Goal: Task Accomplishment & Management: Use online tool/utility

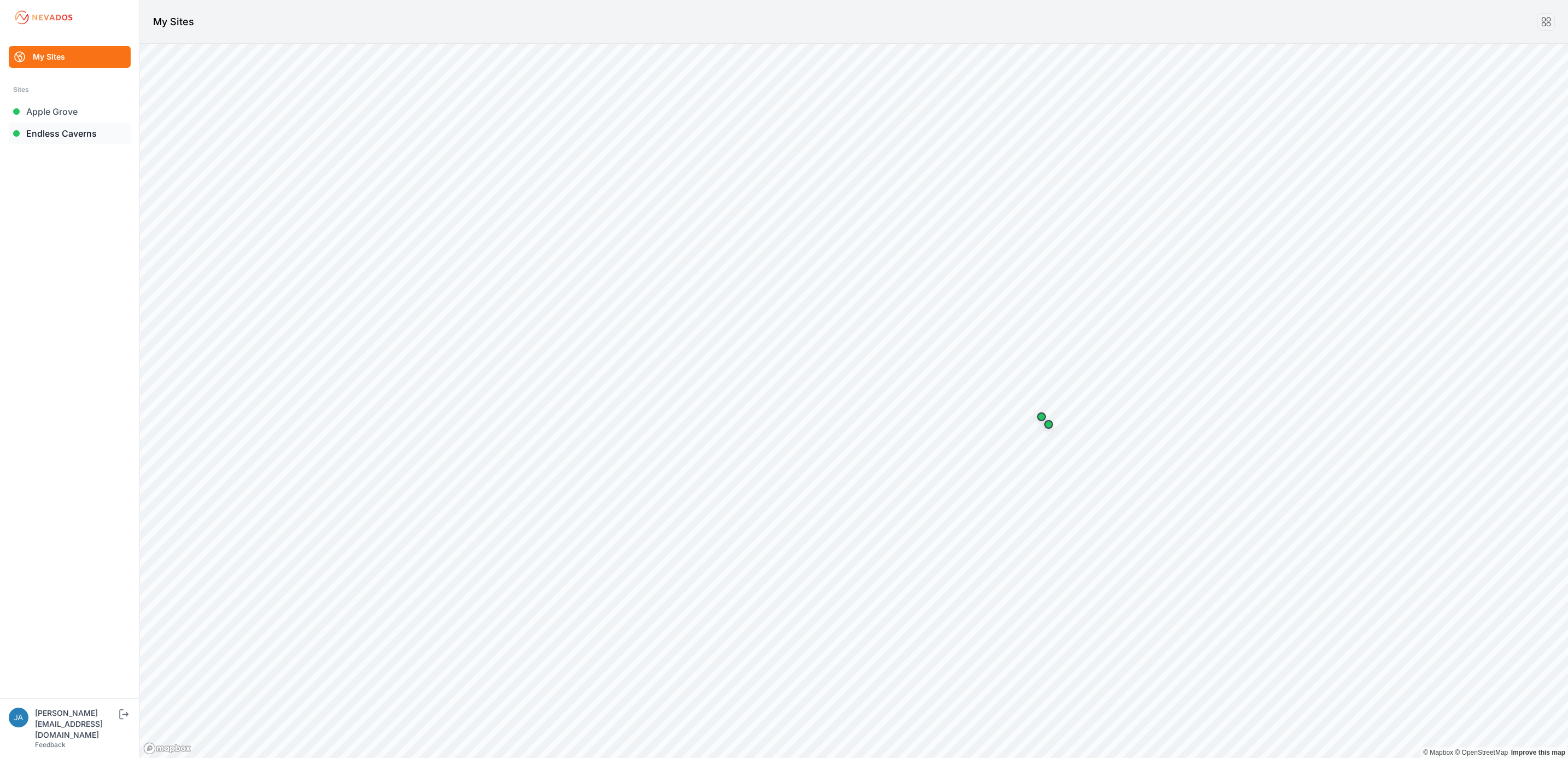
click at [100, 127] on link "Endless Caverns" at bounding box center [70, 133] width 122 height 22
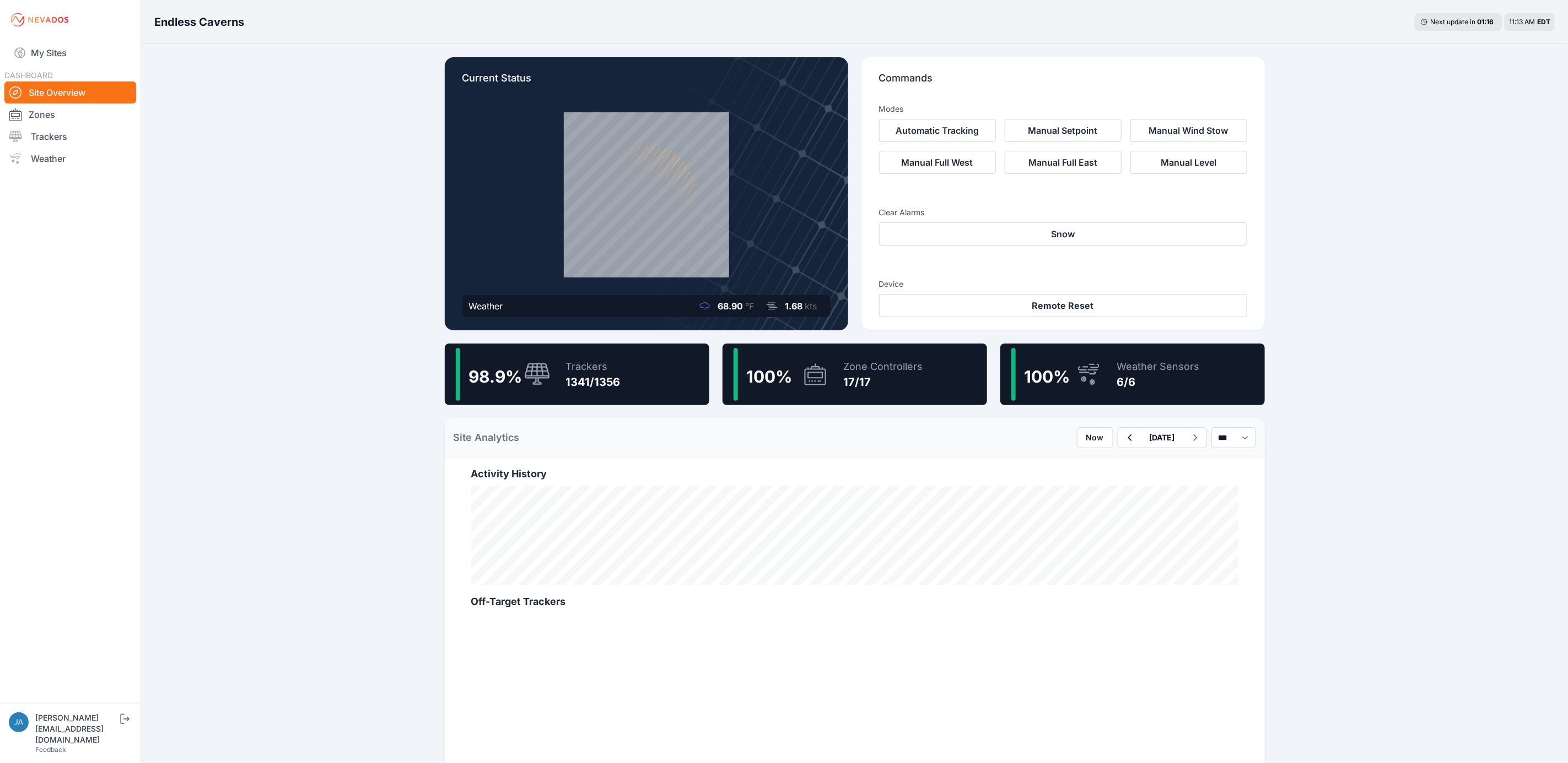
click at [559, 380] on div "Trackers 1341/1356" at bounding box center [587, 374] width 65 height 53
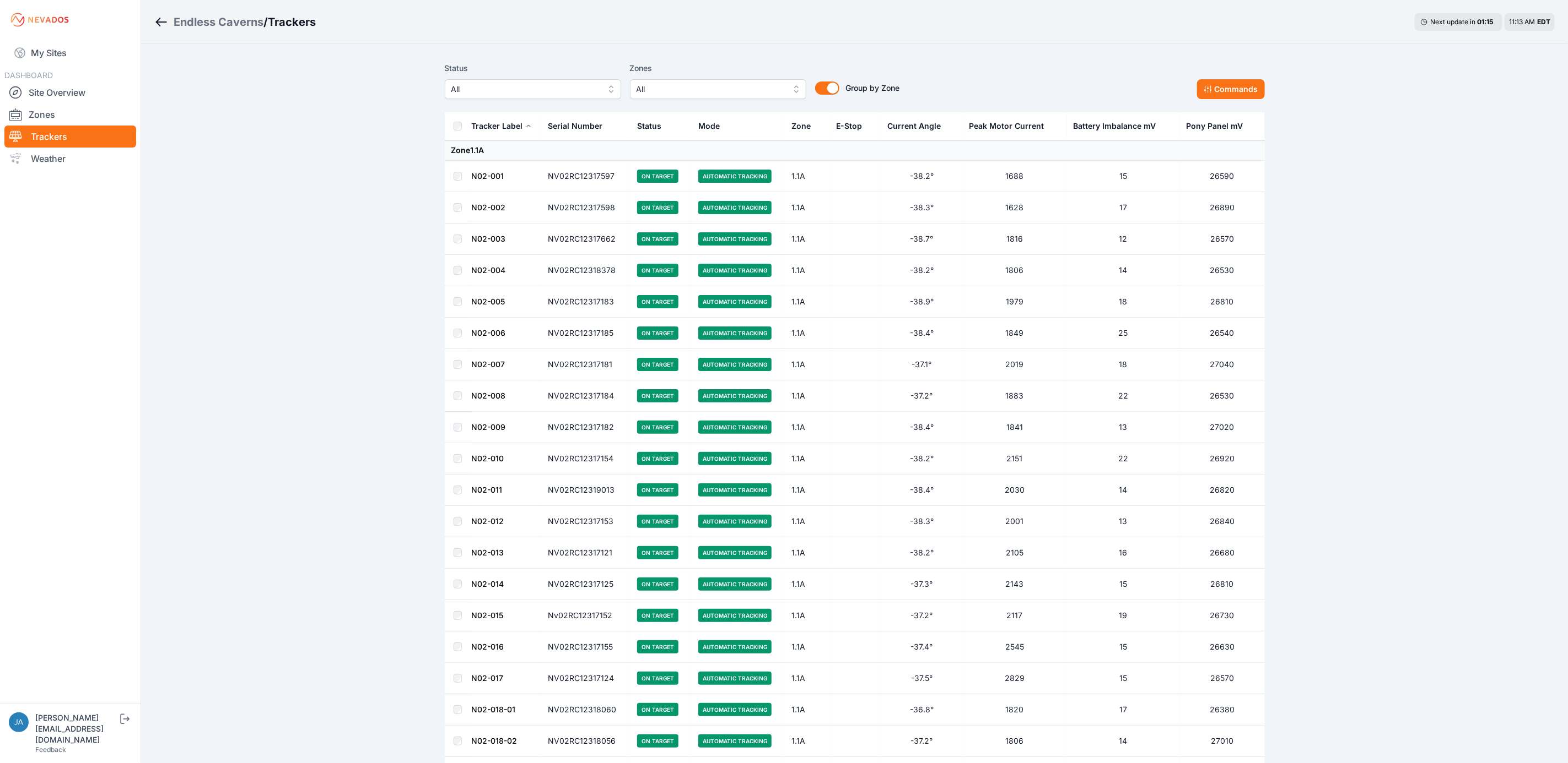
click at [572, 81] on button "All" at bounding box center [533, 89] width 176 height 20
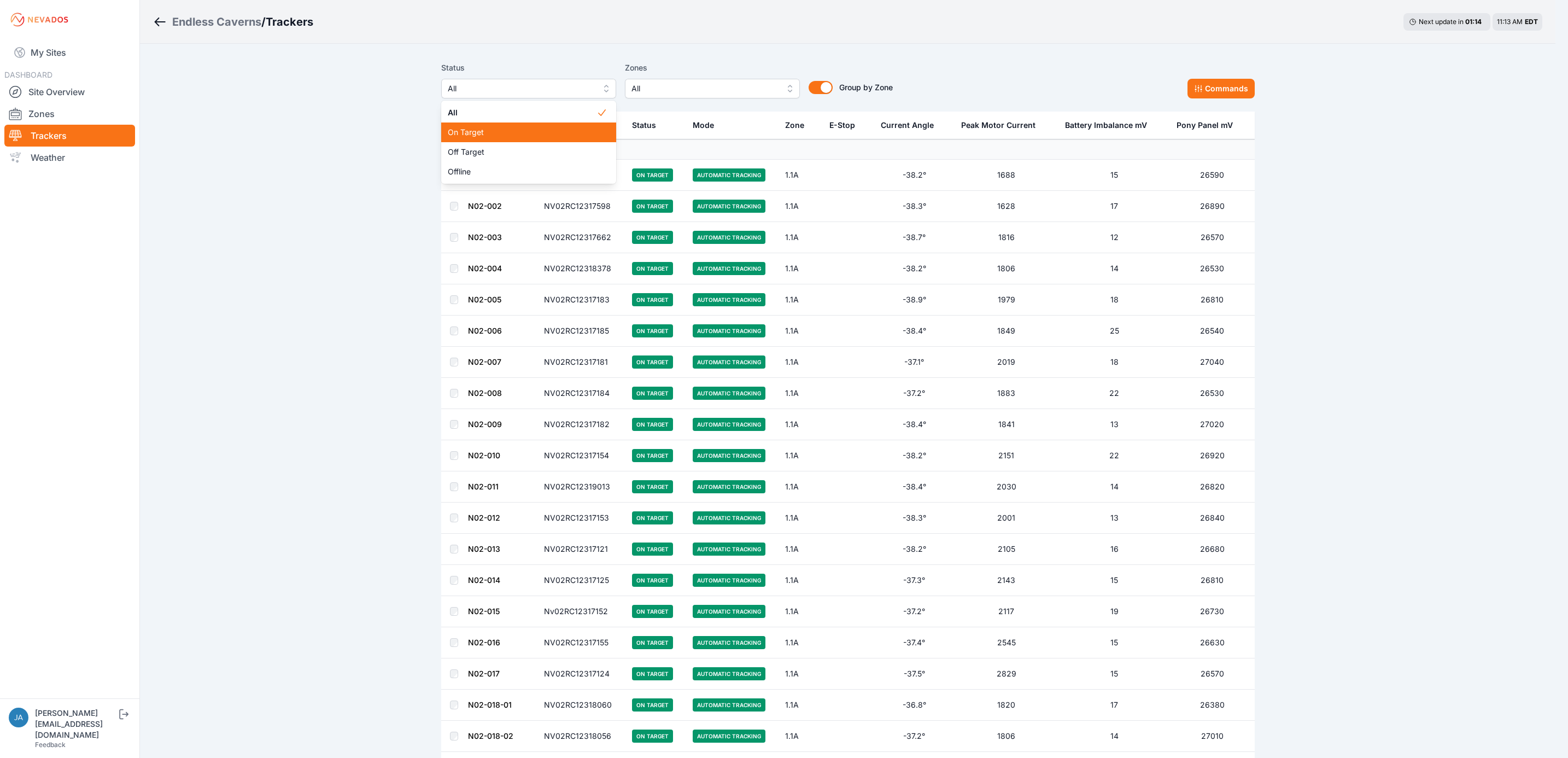
click at [556, 130] on span "On Target" at bounding box center [522, 132] width 149 height 11
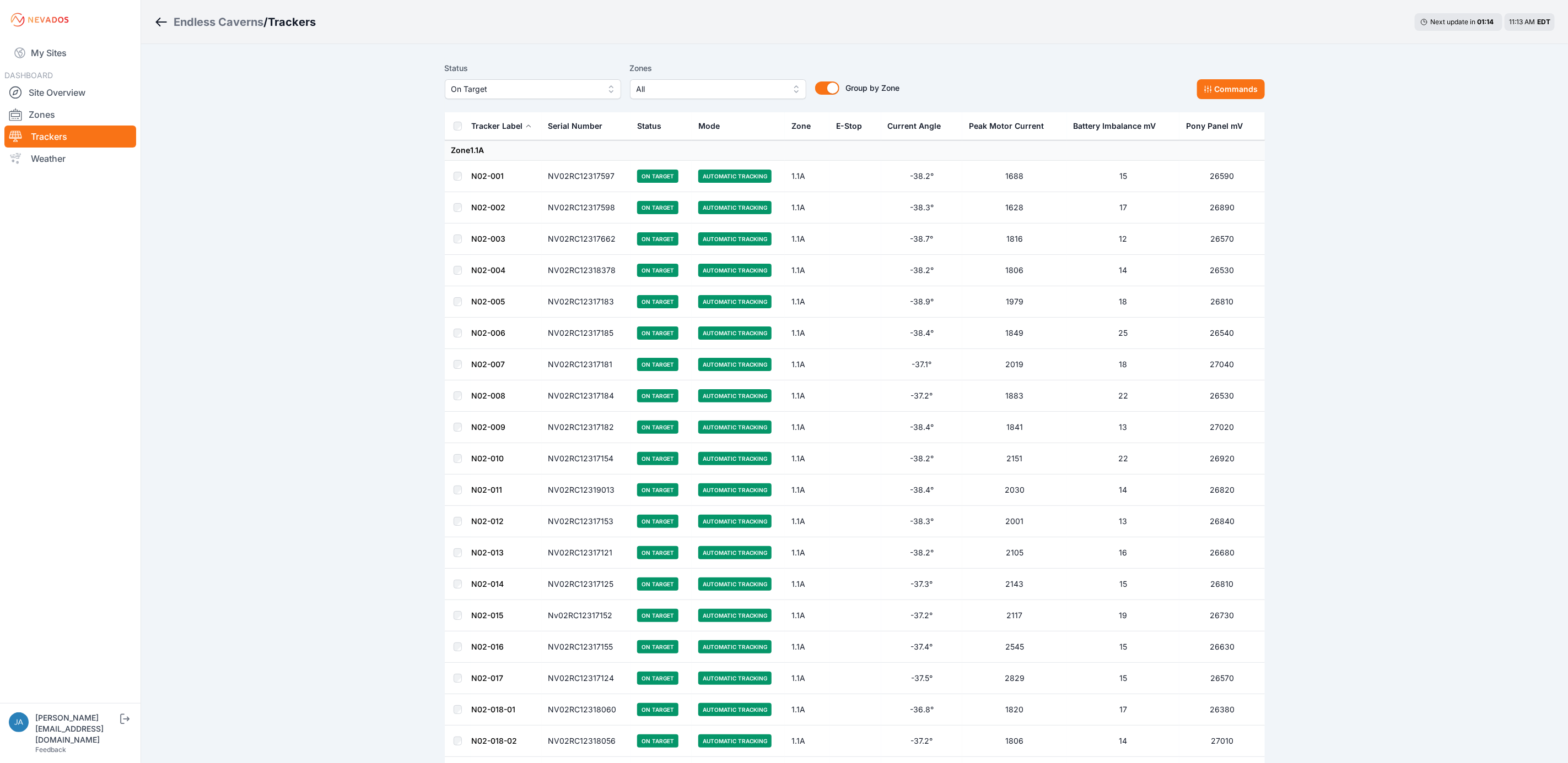
click at [549, 90] on span "On Target" at bounding box center [525, 89] width 147 height 13
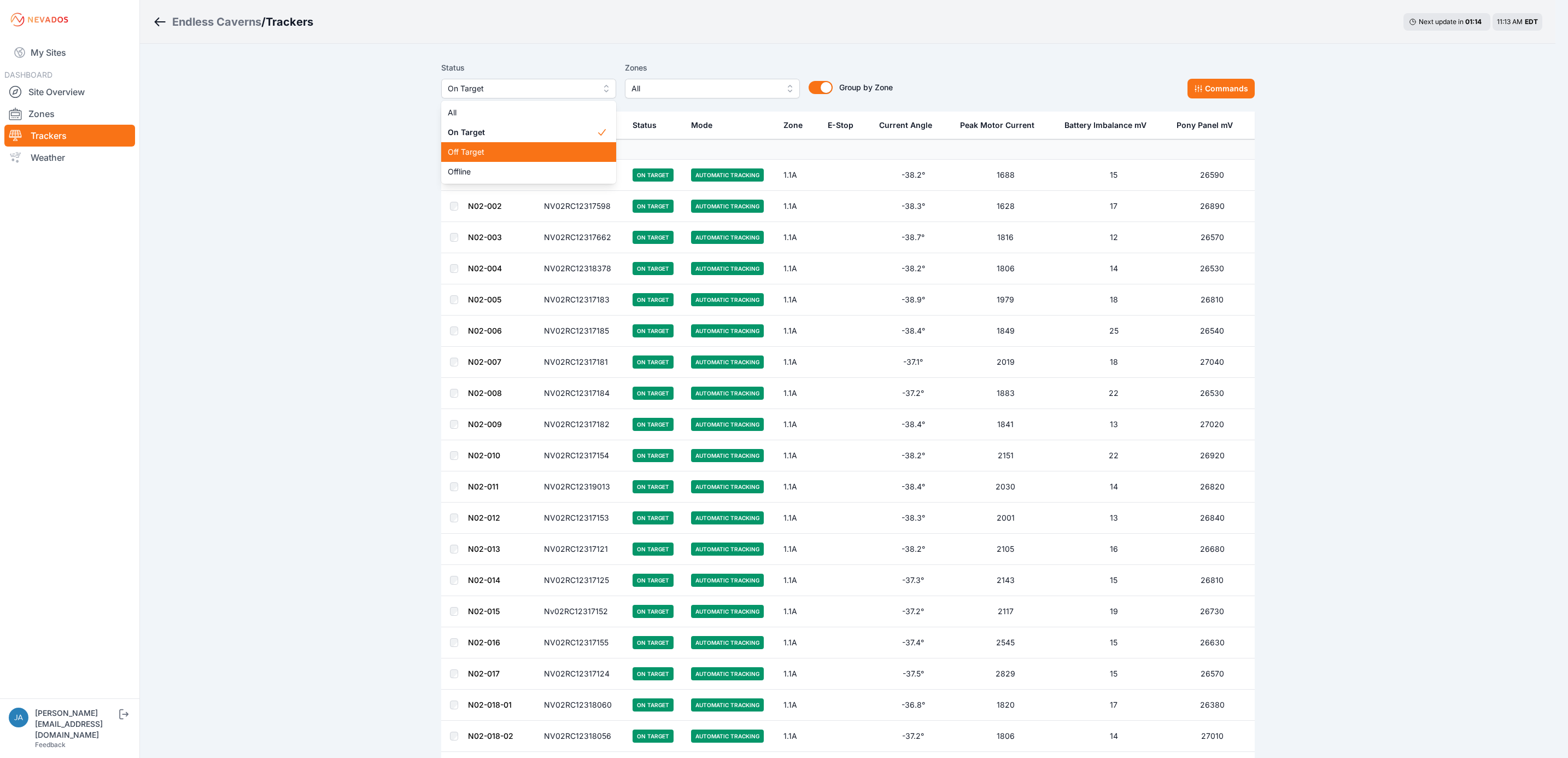
click at [547, 146] on div "Off Target" at bounding box center [528, 152] width 175 height 20
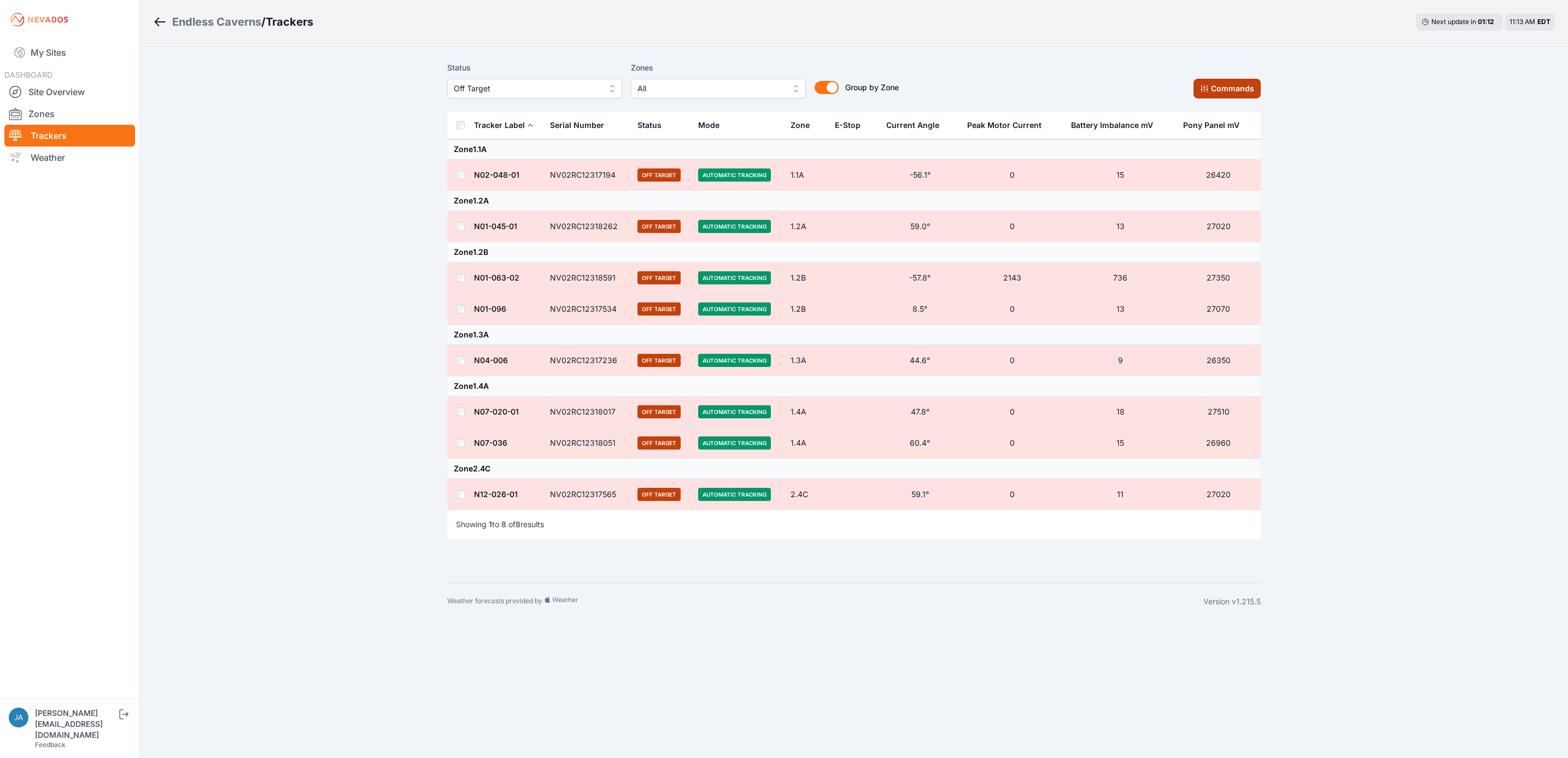
click at [1217, 83] on button "Commands" at bounding box center [1227, 88] width 67 height 20
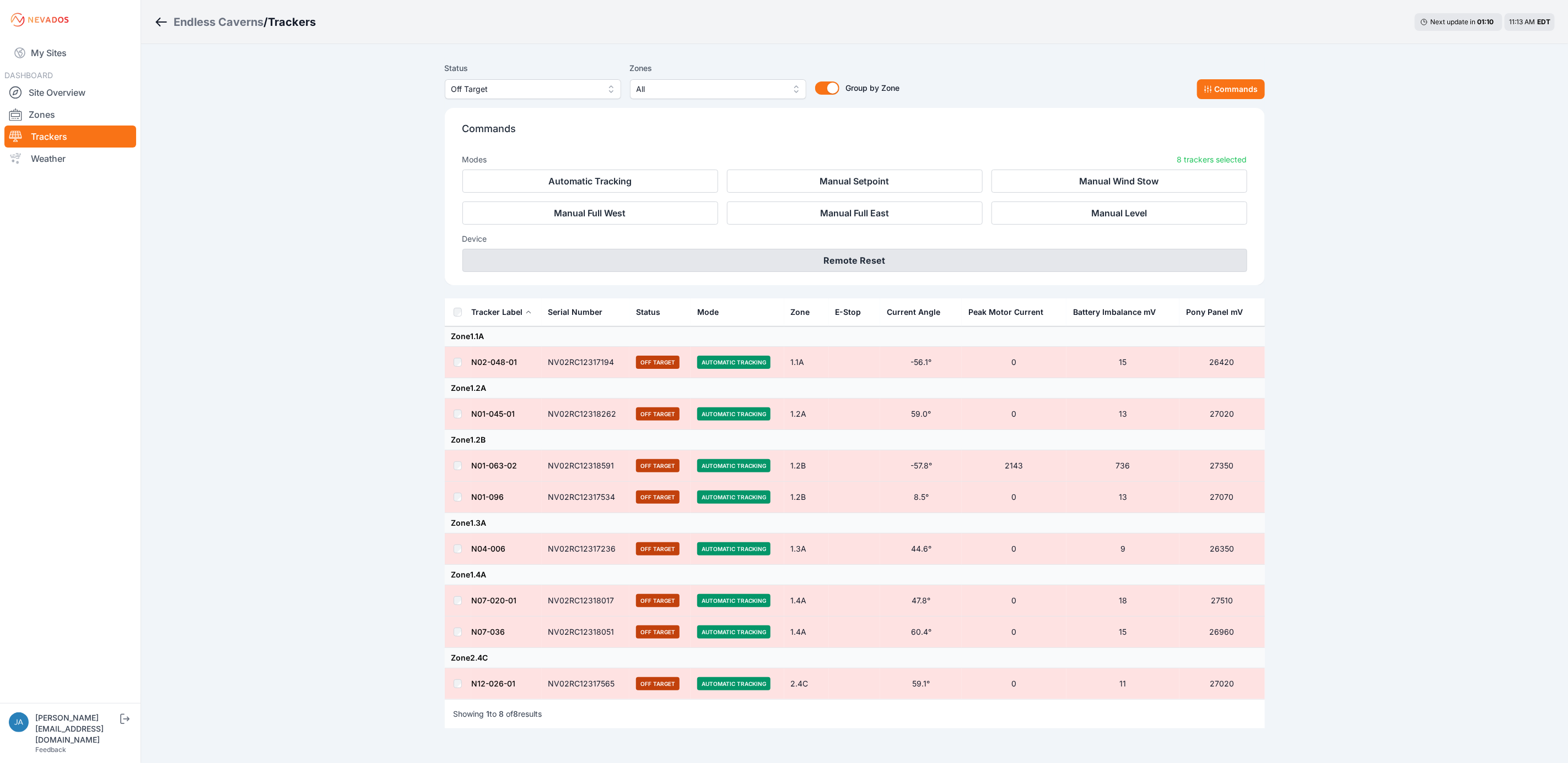
click at [919, 264] on button "Remote Reset" at bounding box center [855, 260] width 785 height 23
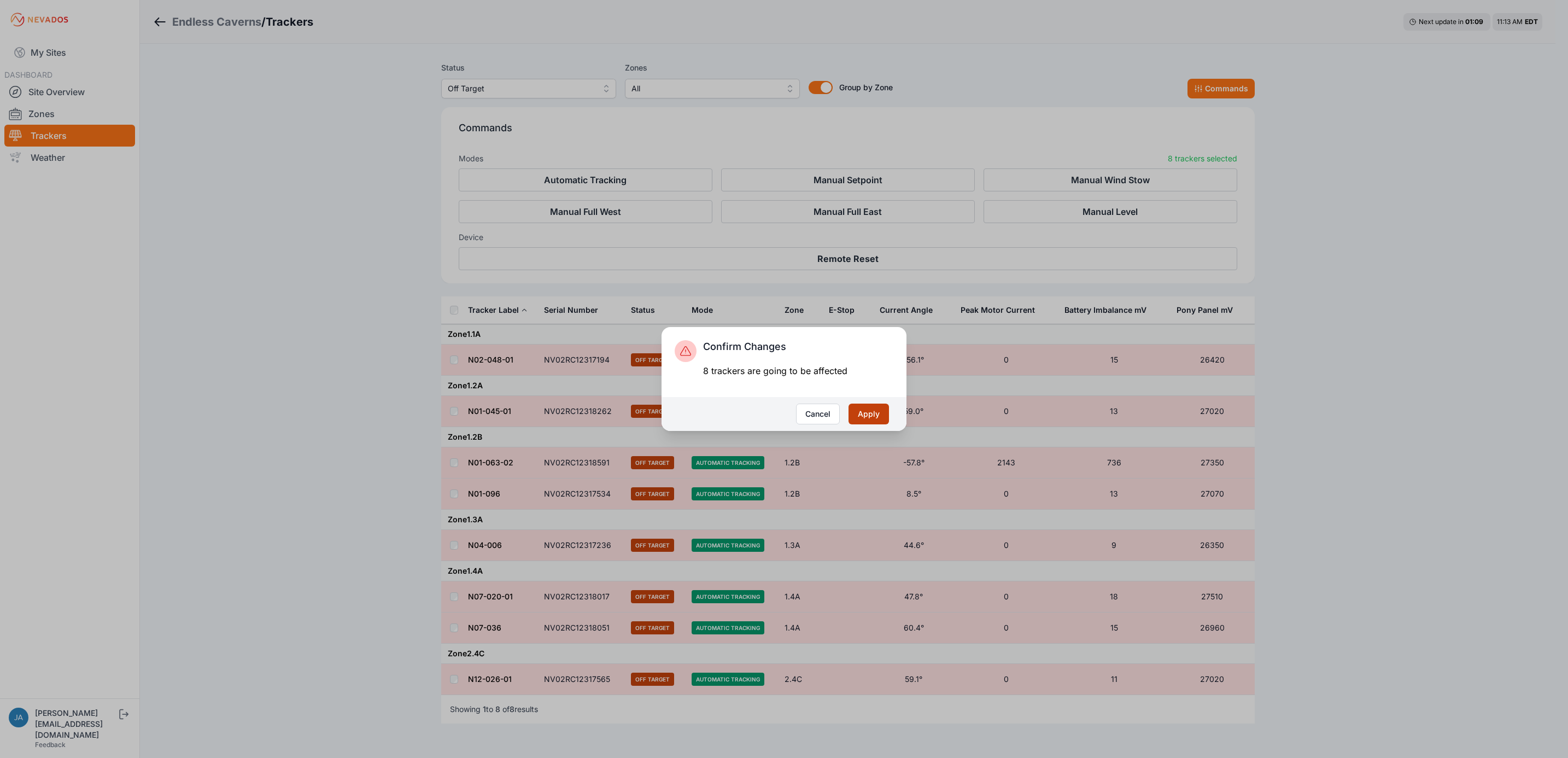
click at [887, 412] on button "Apply" at bounding box center [869, 414] width 41 height 21
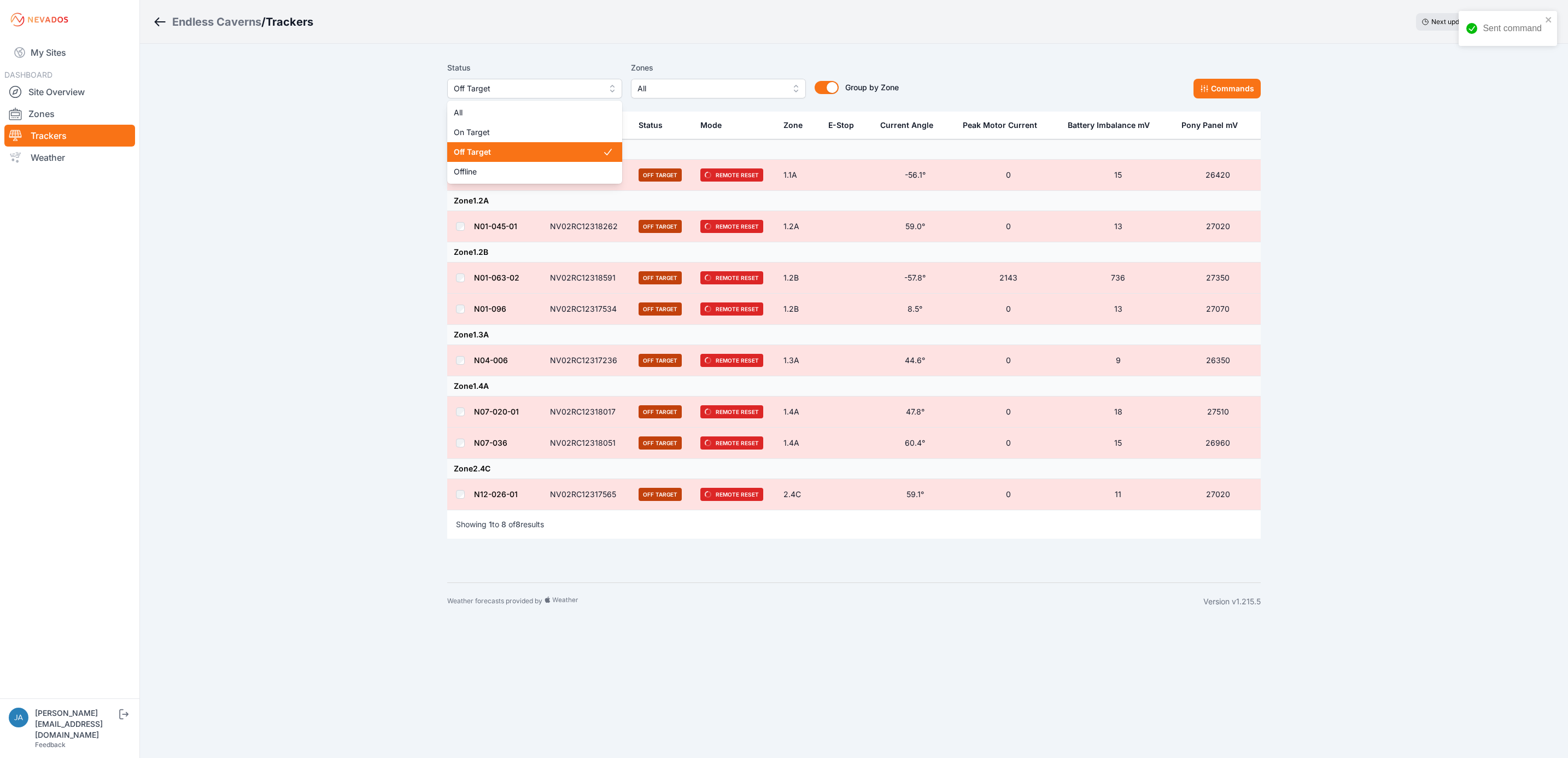
click at [528, 91] on span "Off Target" at bounding box center [527, 88] width 146 height 13
click at [517, 167] on span "Offline" at bounding box center [528, 172] width 149 height 11
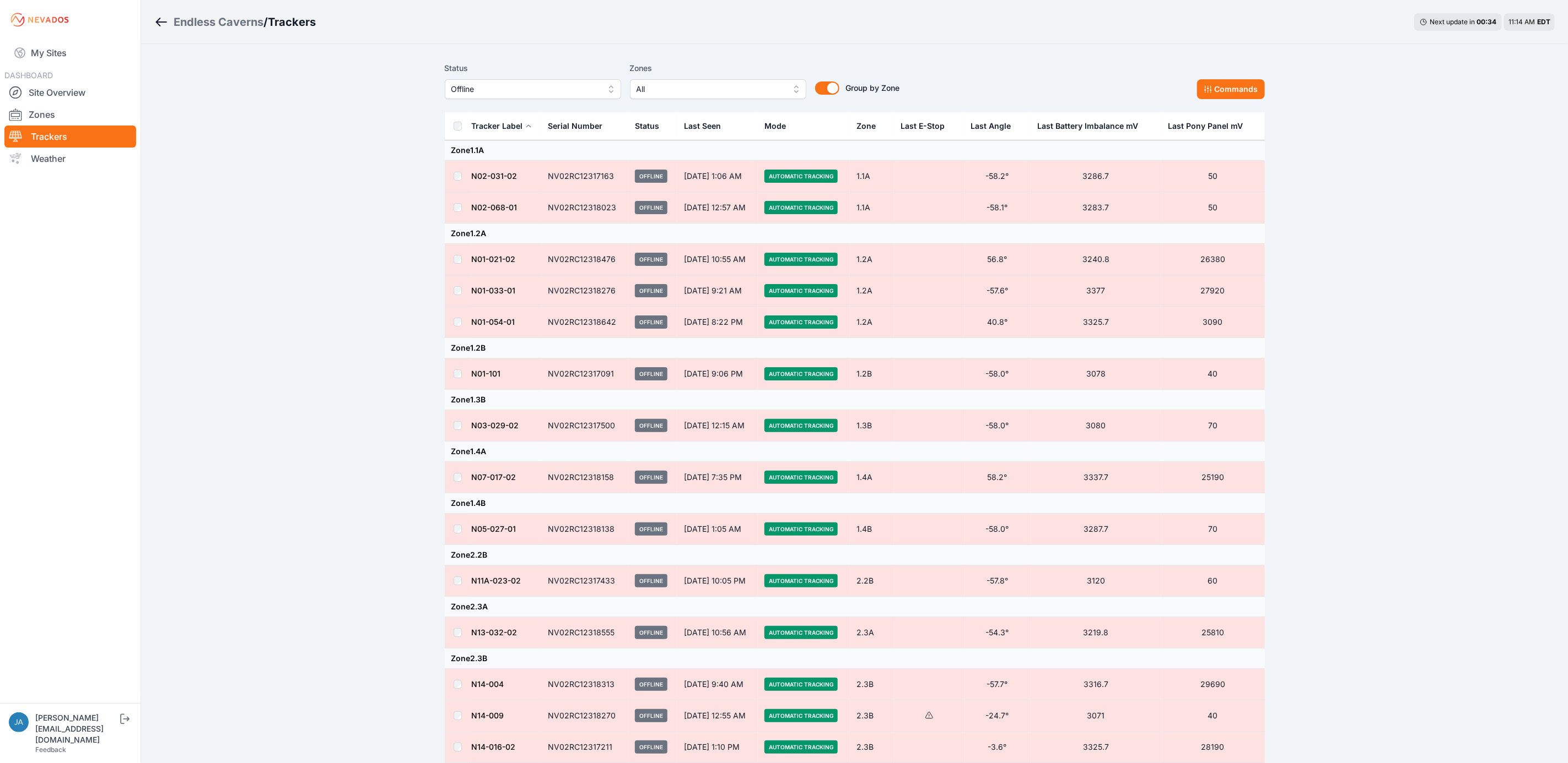
click at [1250, 73] on div "Status Offline Zones All Group by Zone Group by Zone Commands" at bounding box center [854, 80] width 820 height 37
click at [1253, 83] on button "Commands" at bounding box center [1231, 89] width 68 height 20
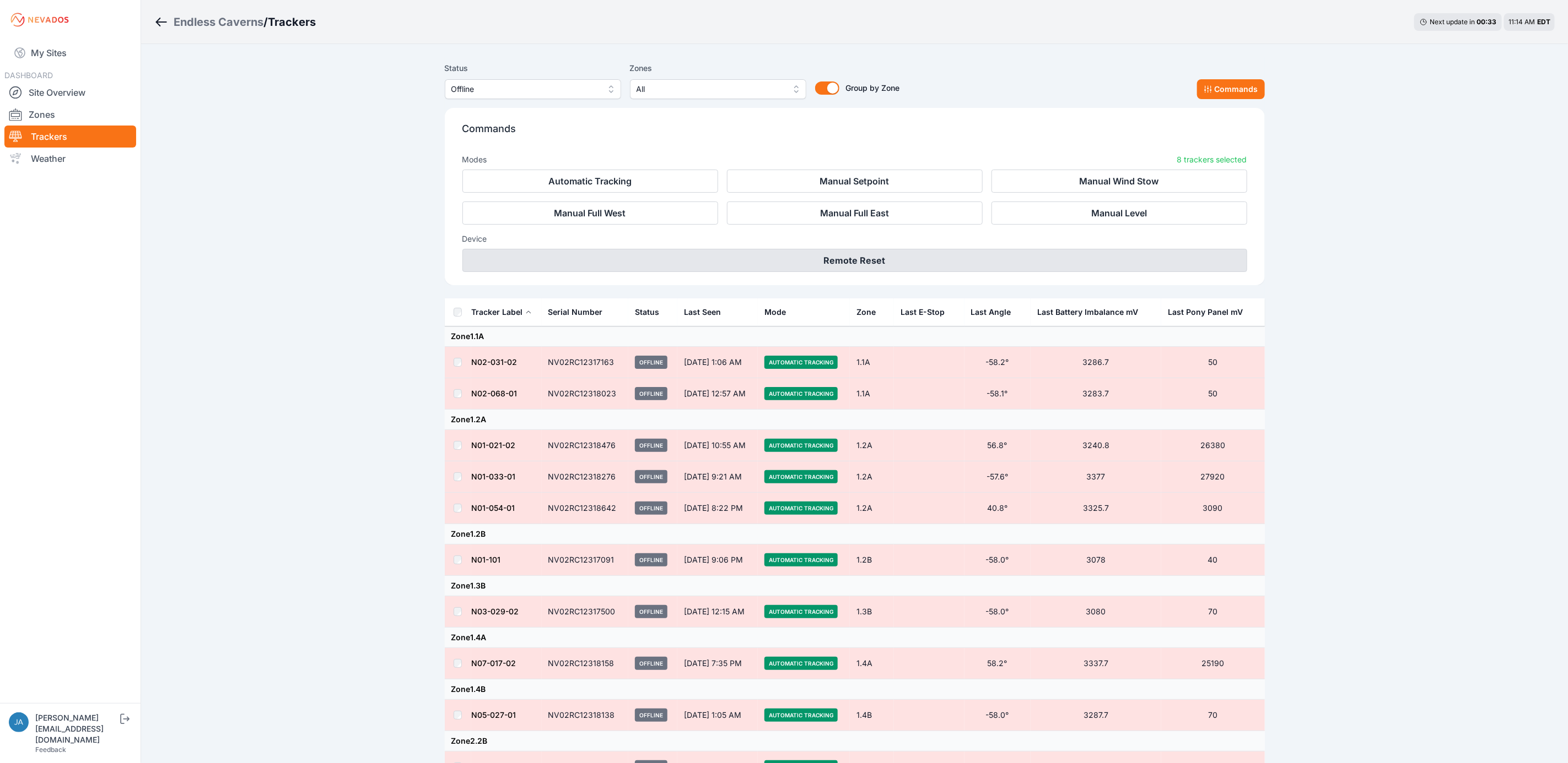
click at [976, 252] on button "Remote Reset" at bounding box center [855, 260] width 785 height 23
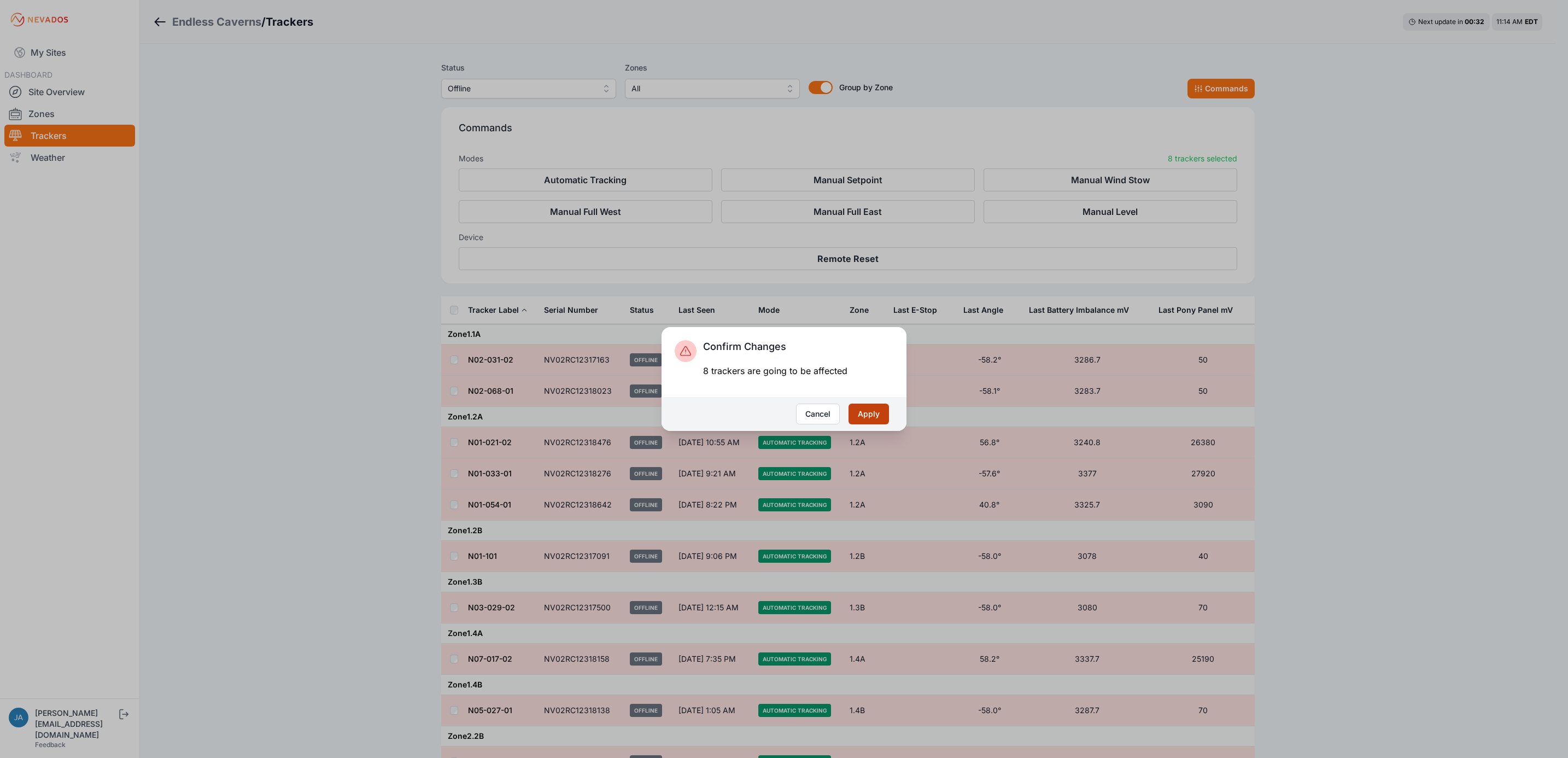
click at [870, 413] on button "Apply" at bounding box center [869, 414] width 41 height 21
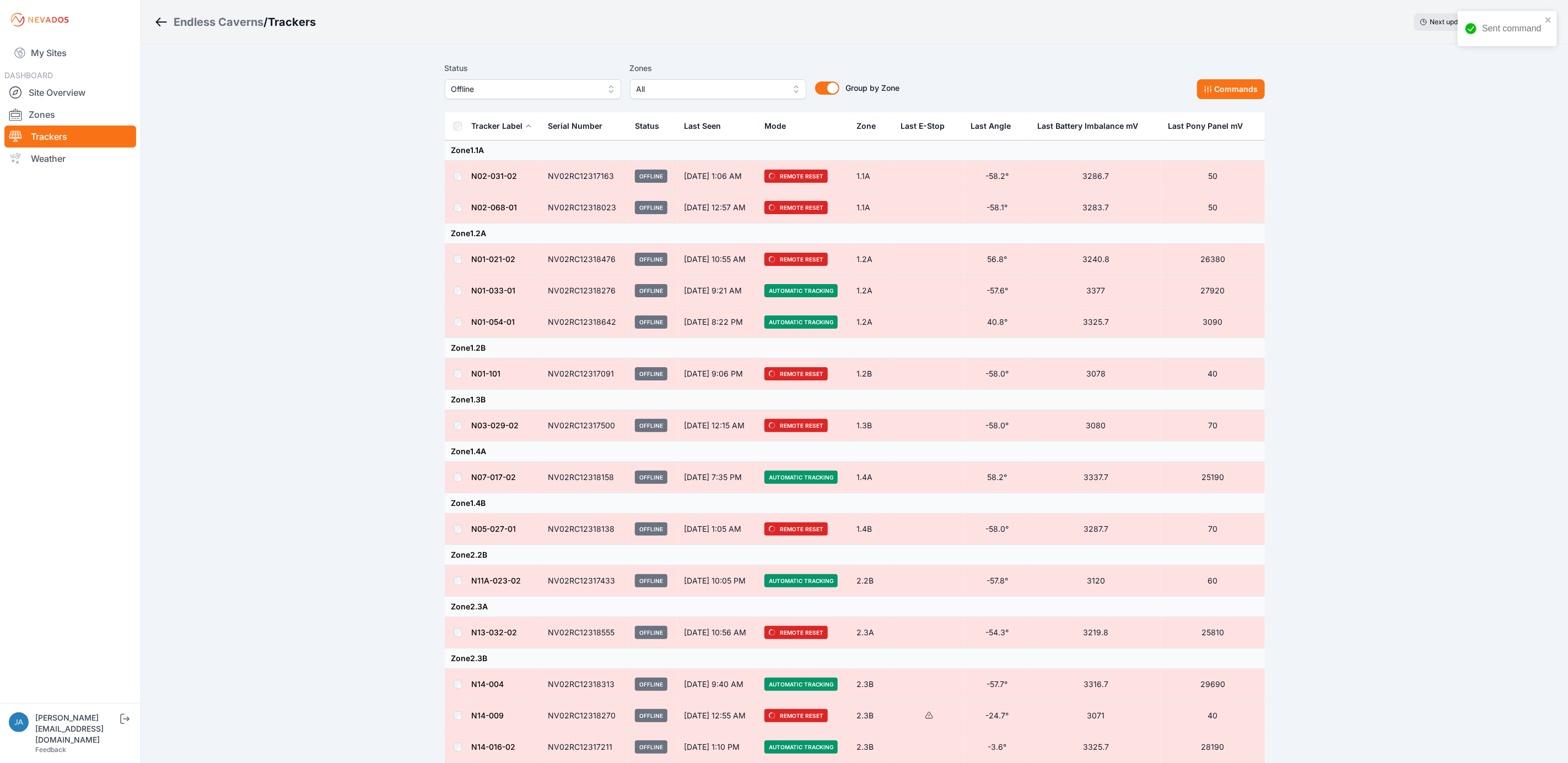
click at [70, 53] on link "My Sites" at bounding box center [70, 52] width 131 height 27
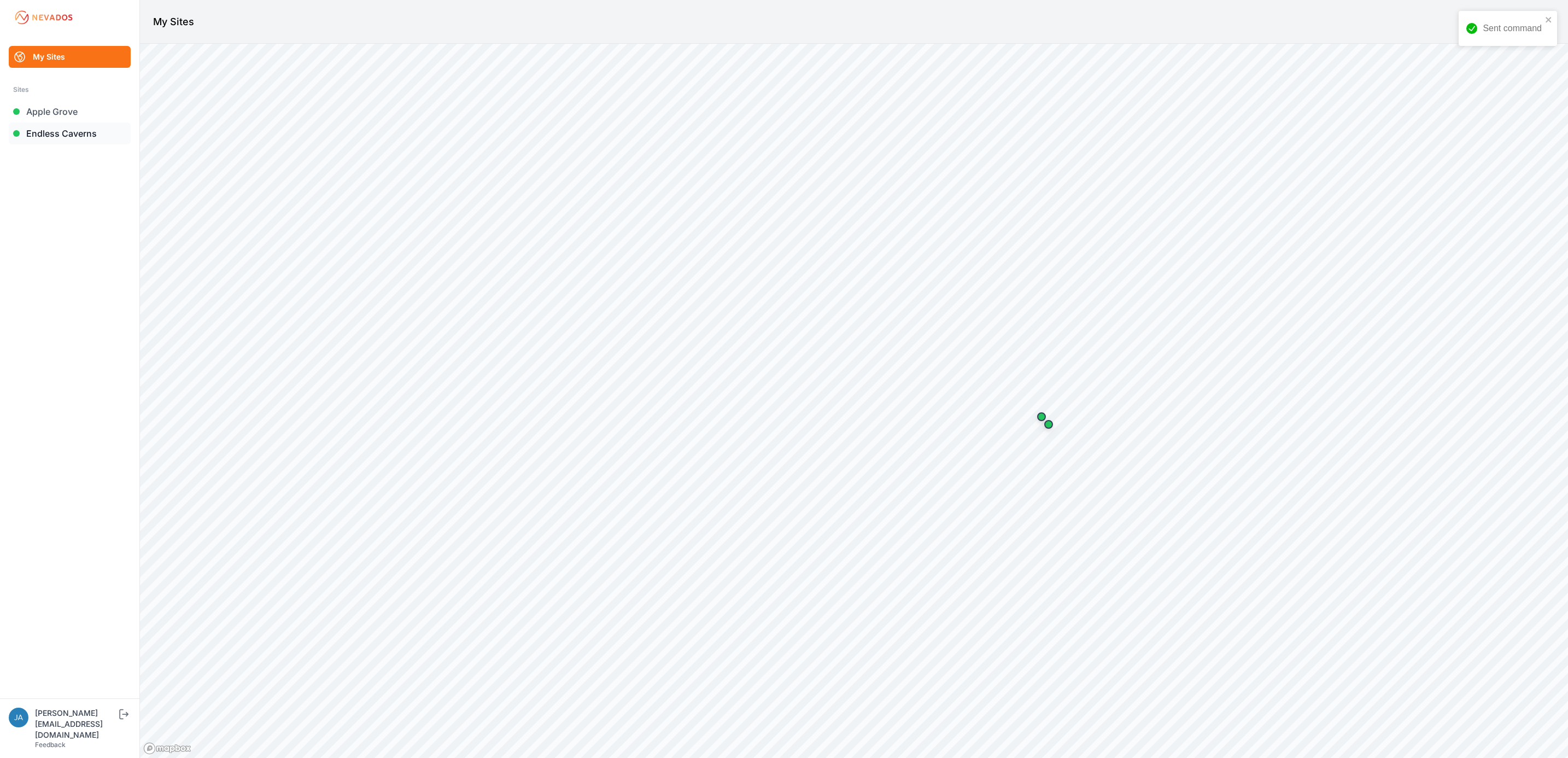
click at [82, 133] on link "Endless Caverns" at bounding box center [70, 133] width 122 height 22
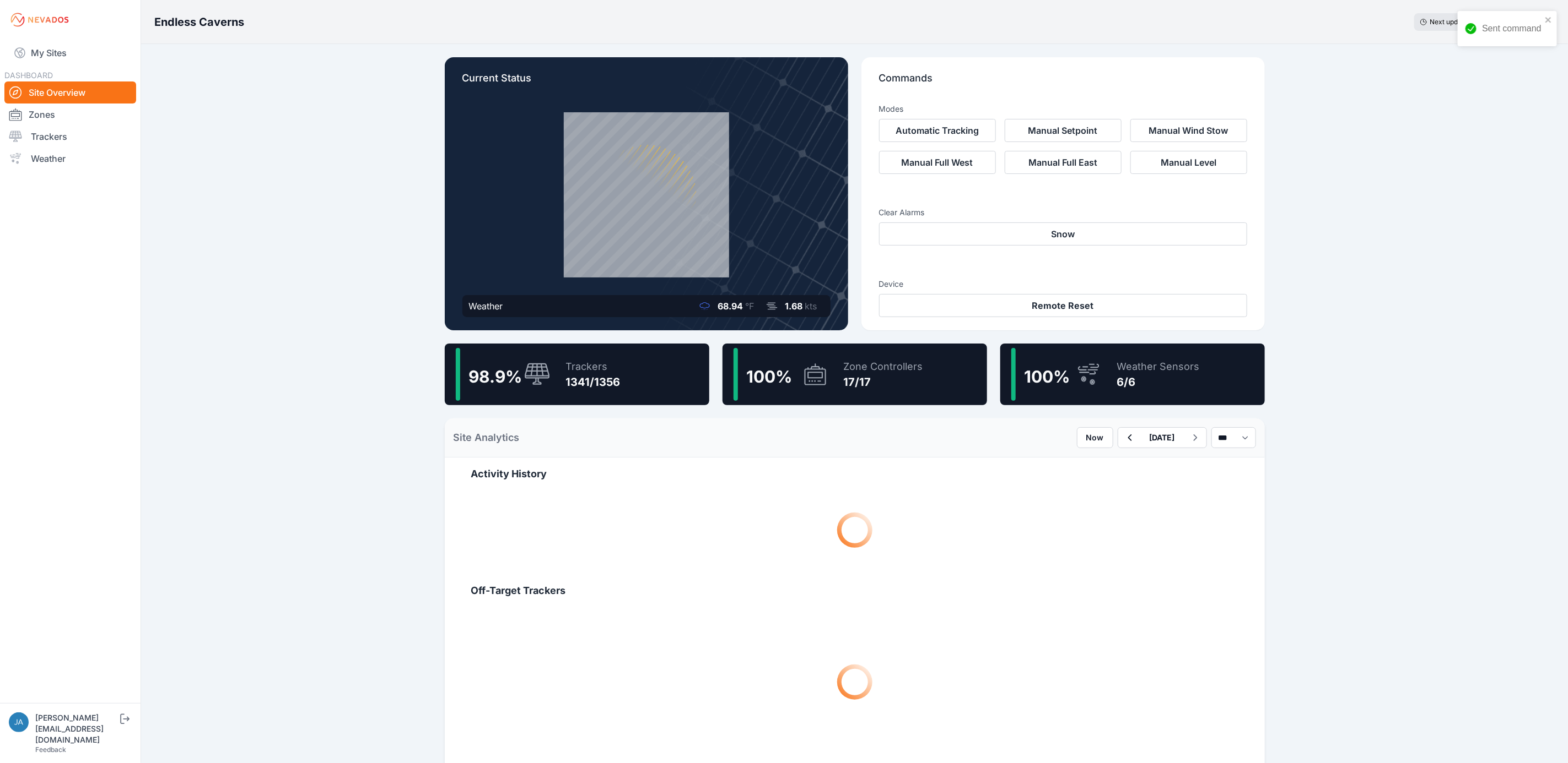
click at [609, 355] on div "Trackers 1341/1356" at bounding box center [587, 374] width 65 height 53
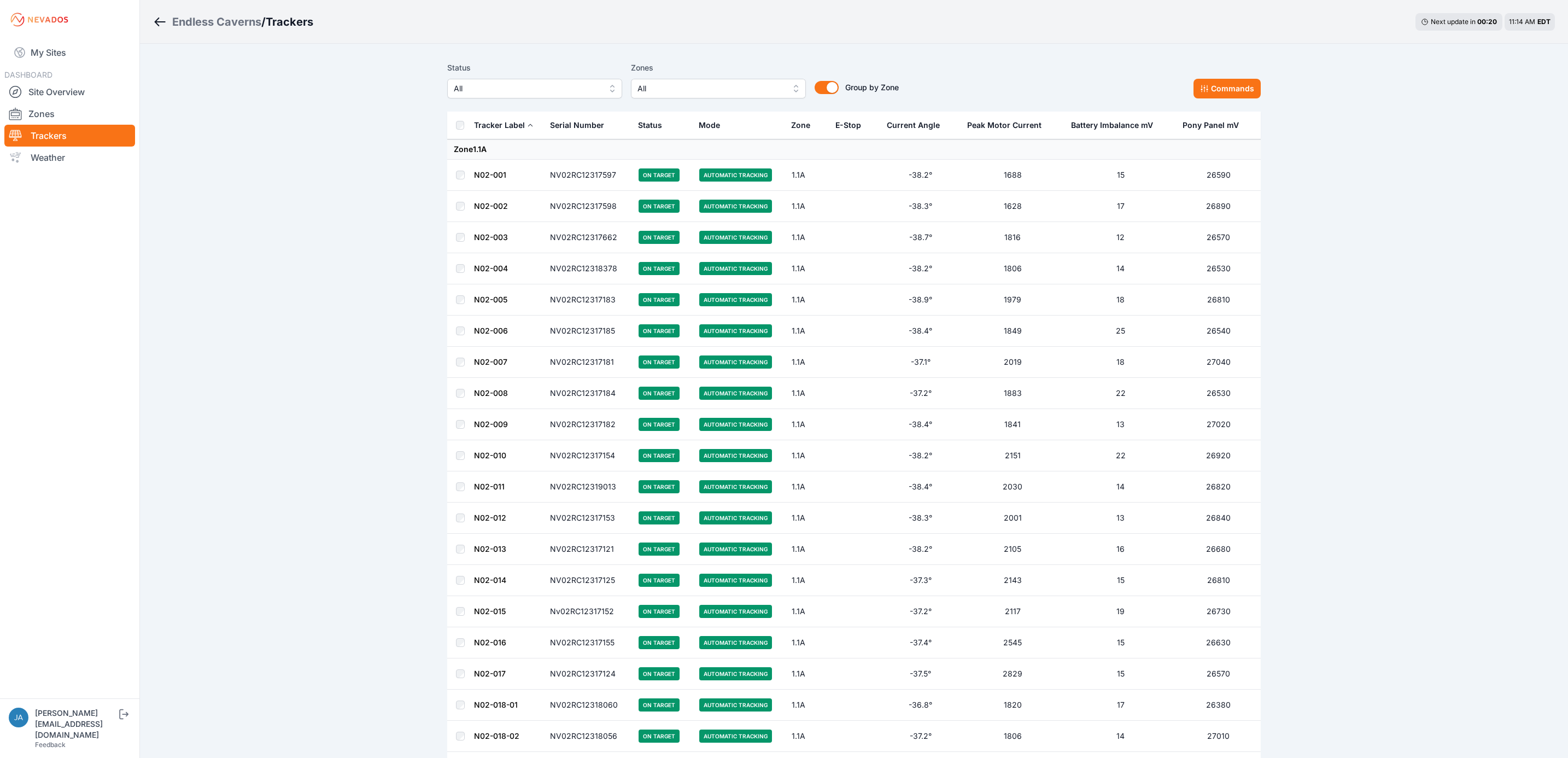
click at [577, 91] on span "All" at bounding box center [527, 88] width 146 height 13
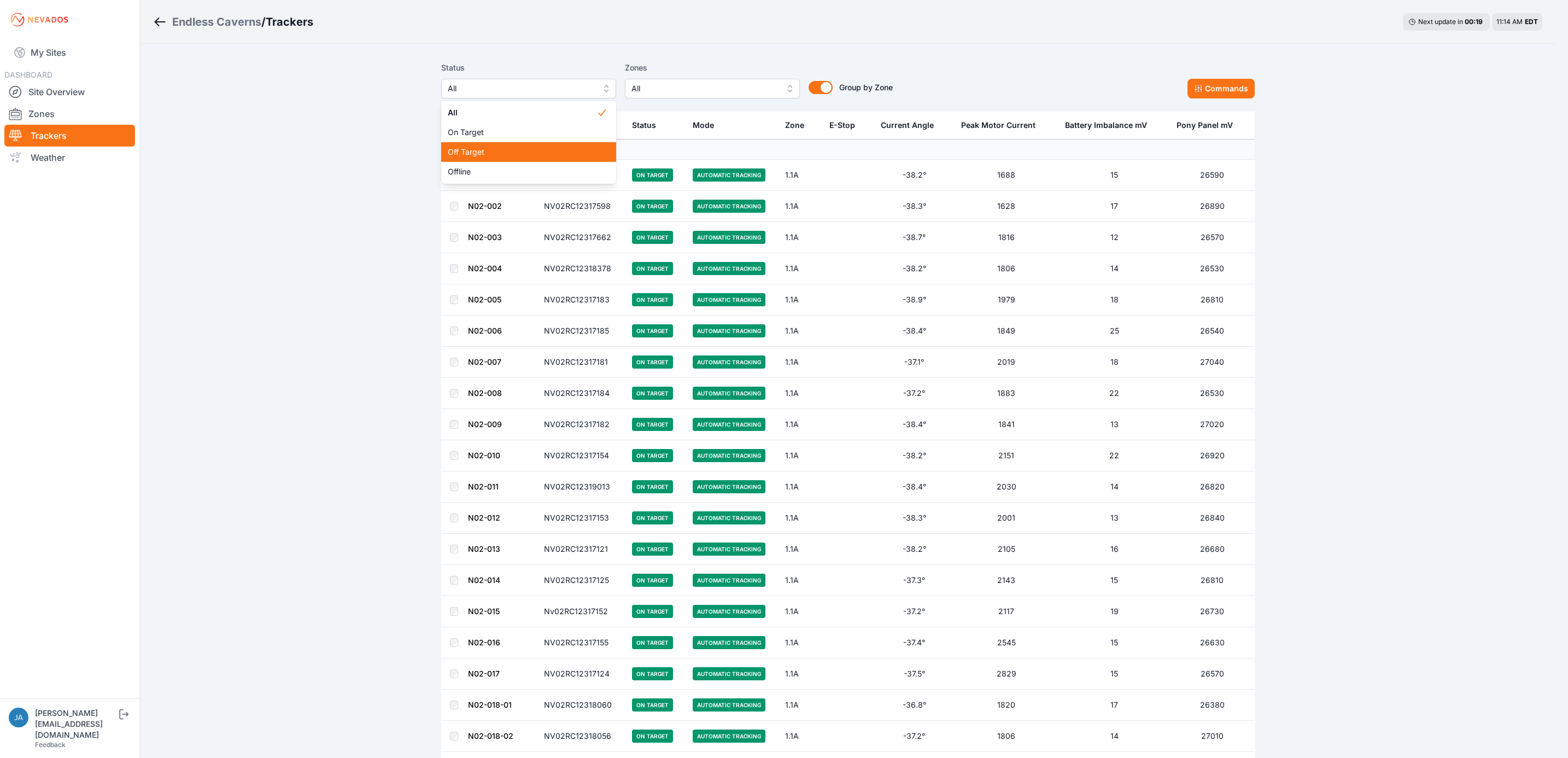
click at [565, 146] on div "Off Target" at bounding box center [528, 152] width 175 height 20
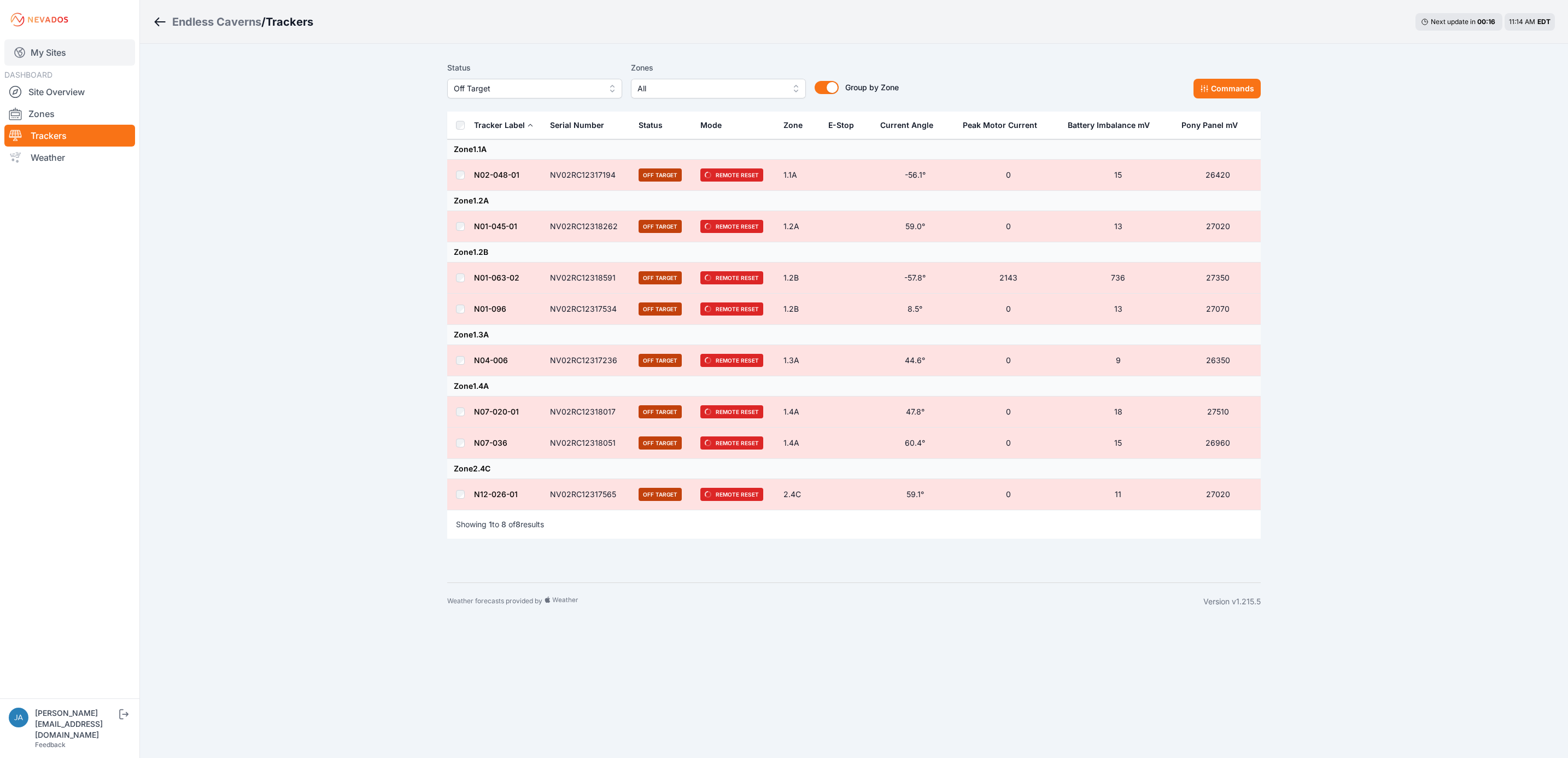
click at [67, 57] on link "My Sites" at bounding box center [69, 52] width 130 height 26
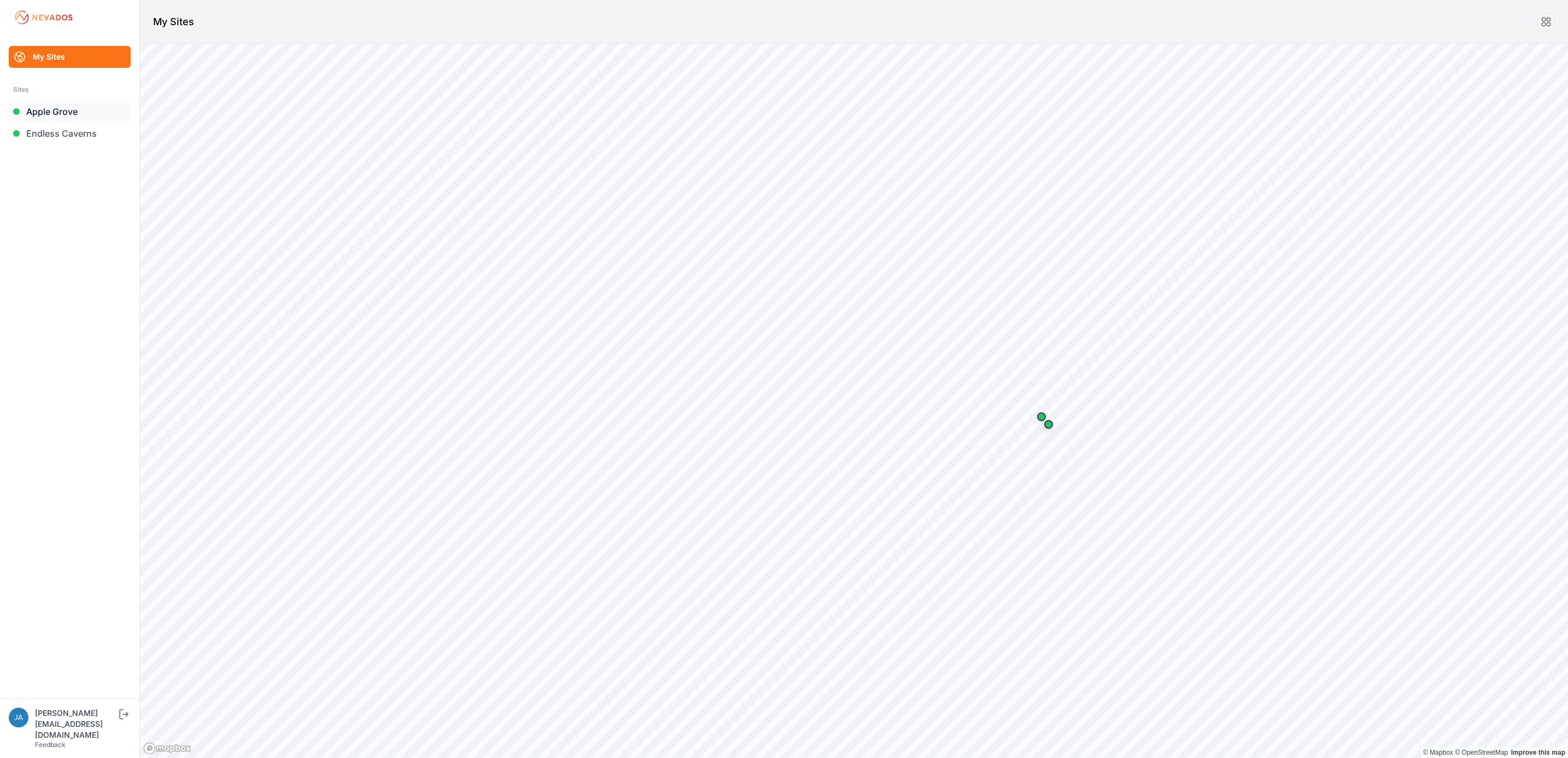
click at [61, 109] on link "Apple Grove" at bounding box center [70, 111] width 122 height 22
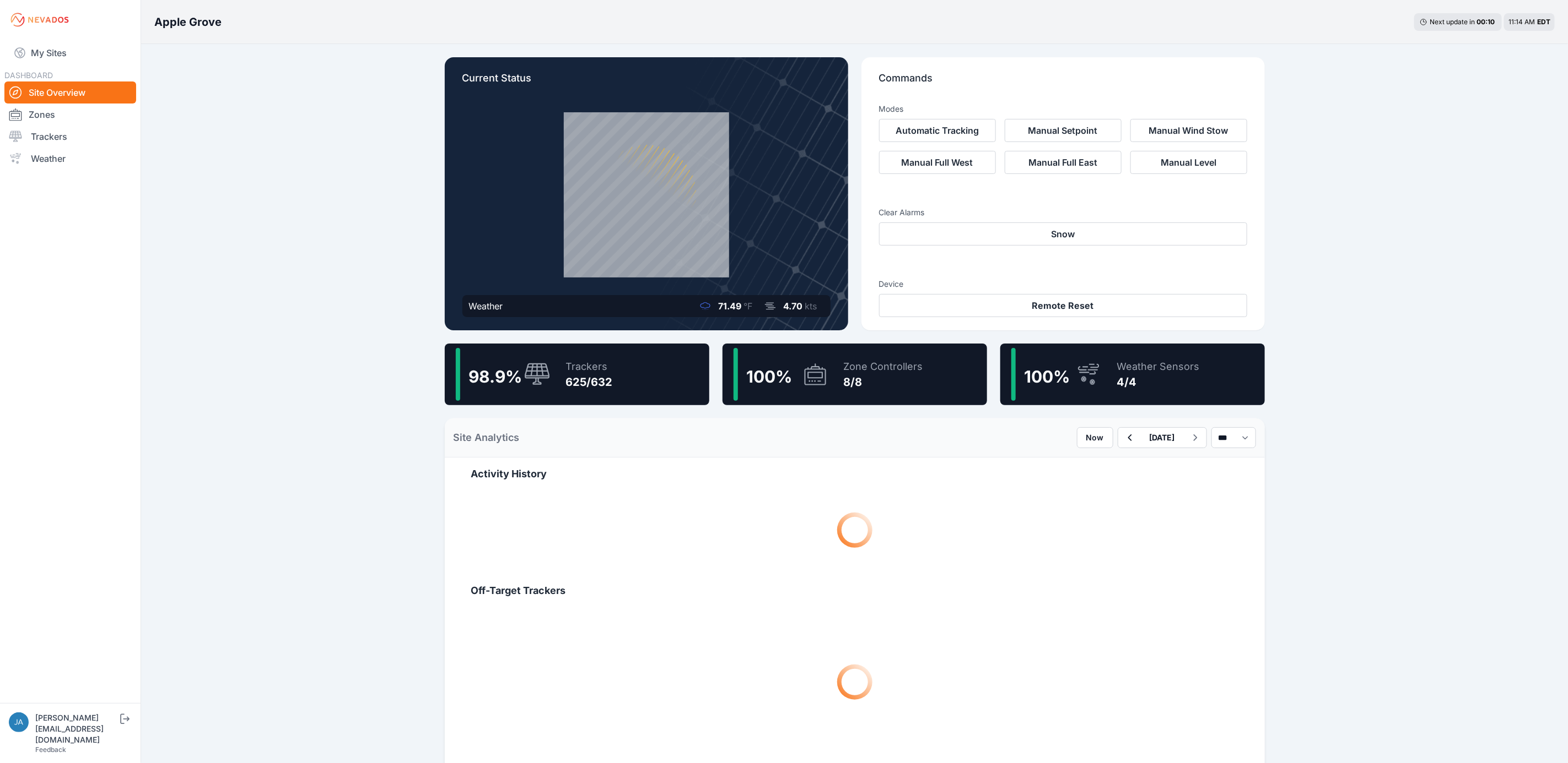
click at [629, 355] on div "98.9 % Trackers 625/632" at bounding box center [577, 374] width 264 height 61
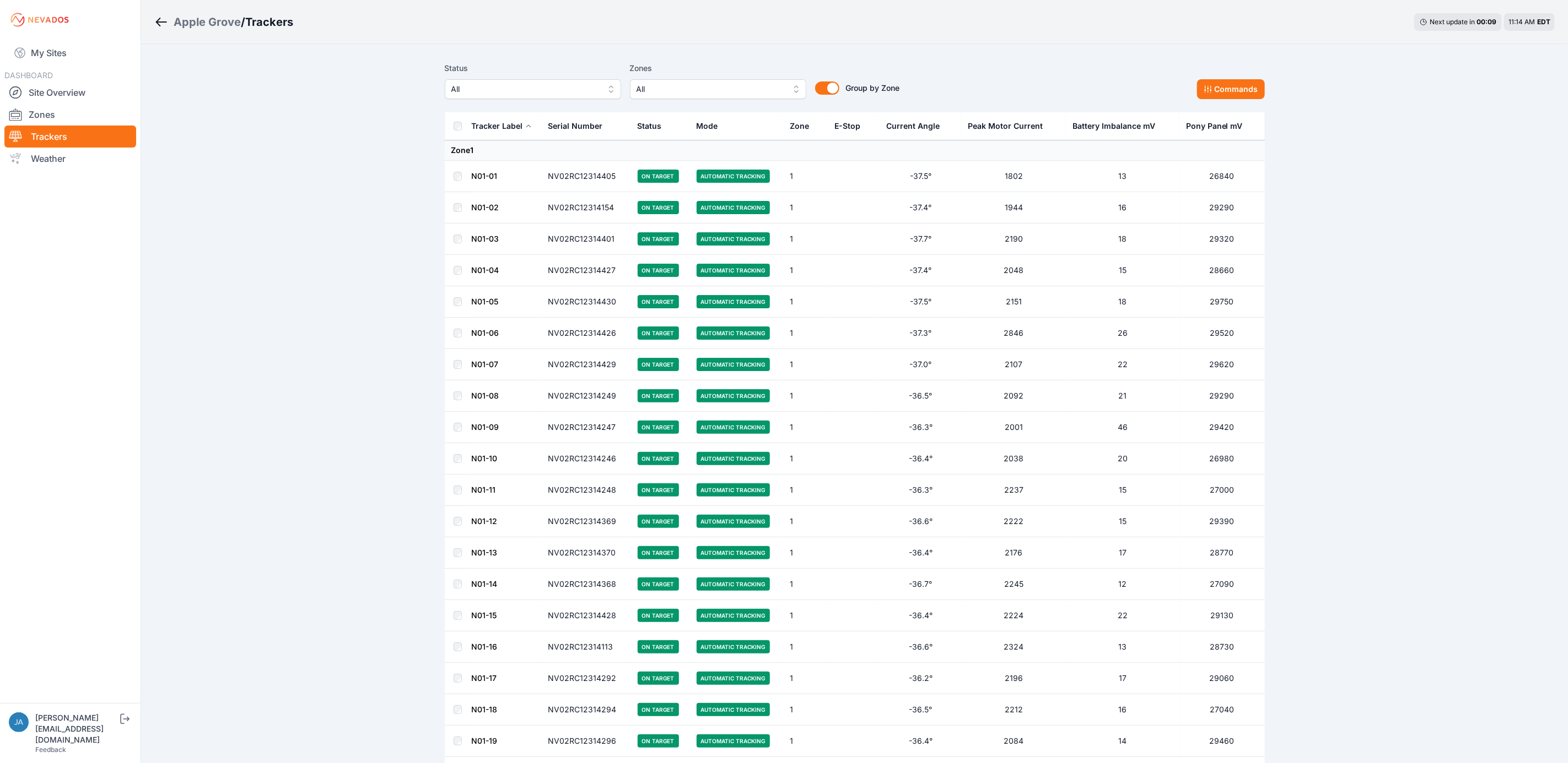
click at [569, 87] on span "All" at bounding box center [525, 89] width 147 height 13
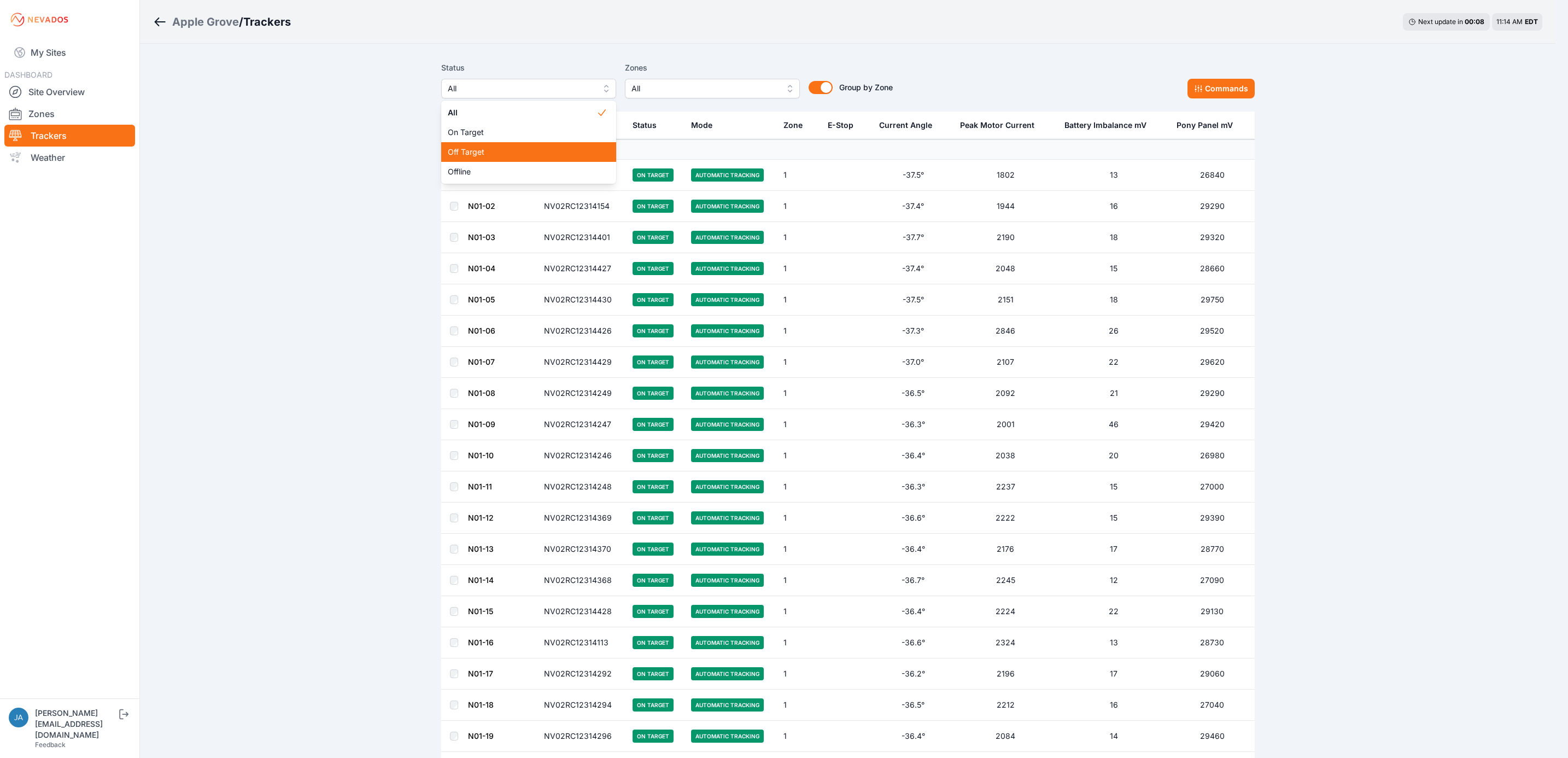
click at [544, 158] on div "Off Target" at bounding box center [528, 152] width 175 height 20
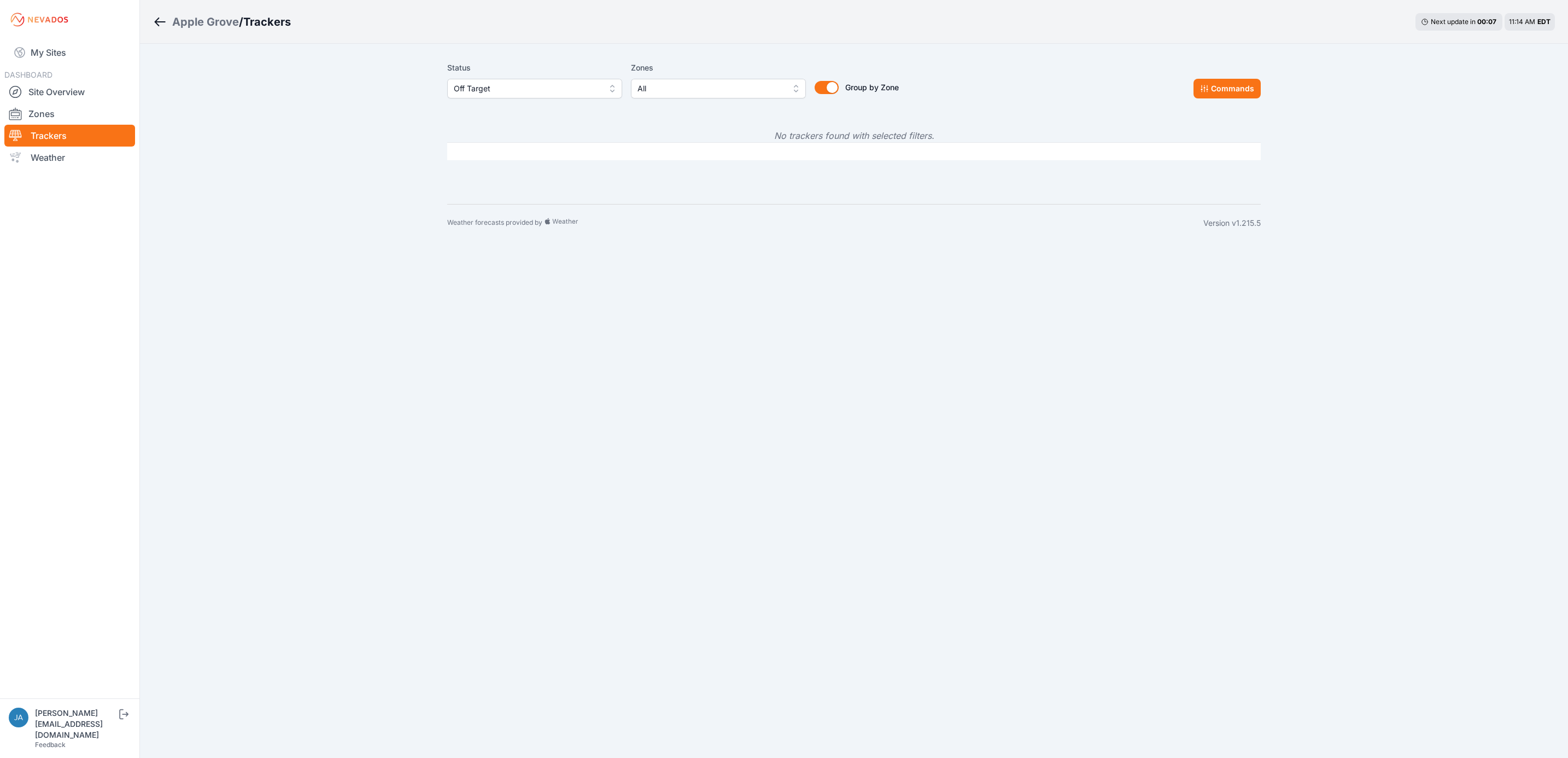
click at [528, 93] on span "Off Target" at bounding box center [527, 88] width 146 height 13
click at [528, 167] on span "Offline" at bounding box center [528, 172] width 149 height 11
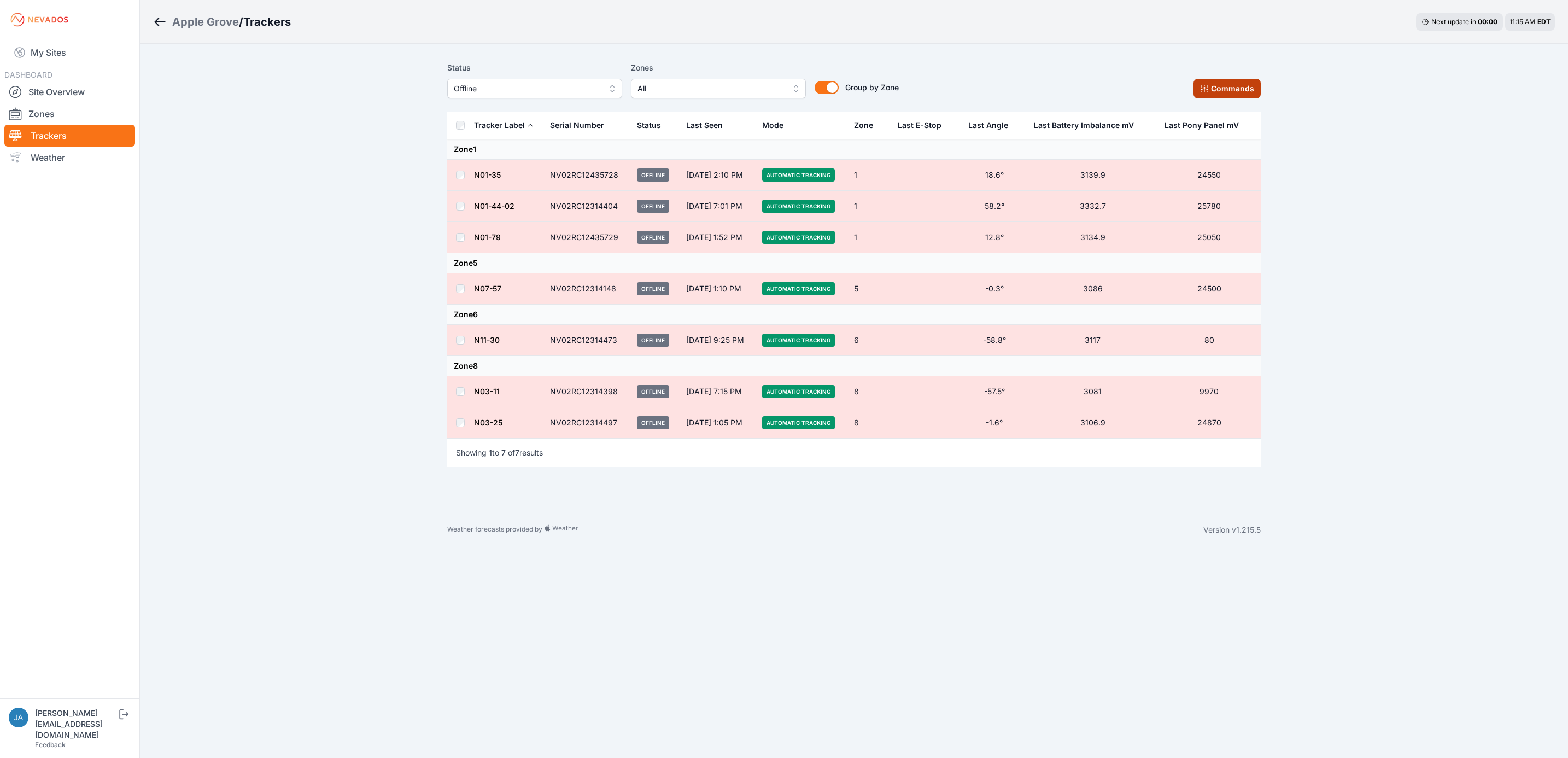
click at [1251, 91] on button "Commands" at bounding box center [1227, 88] width 67 height 20
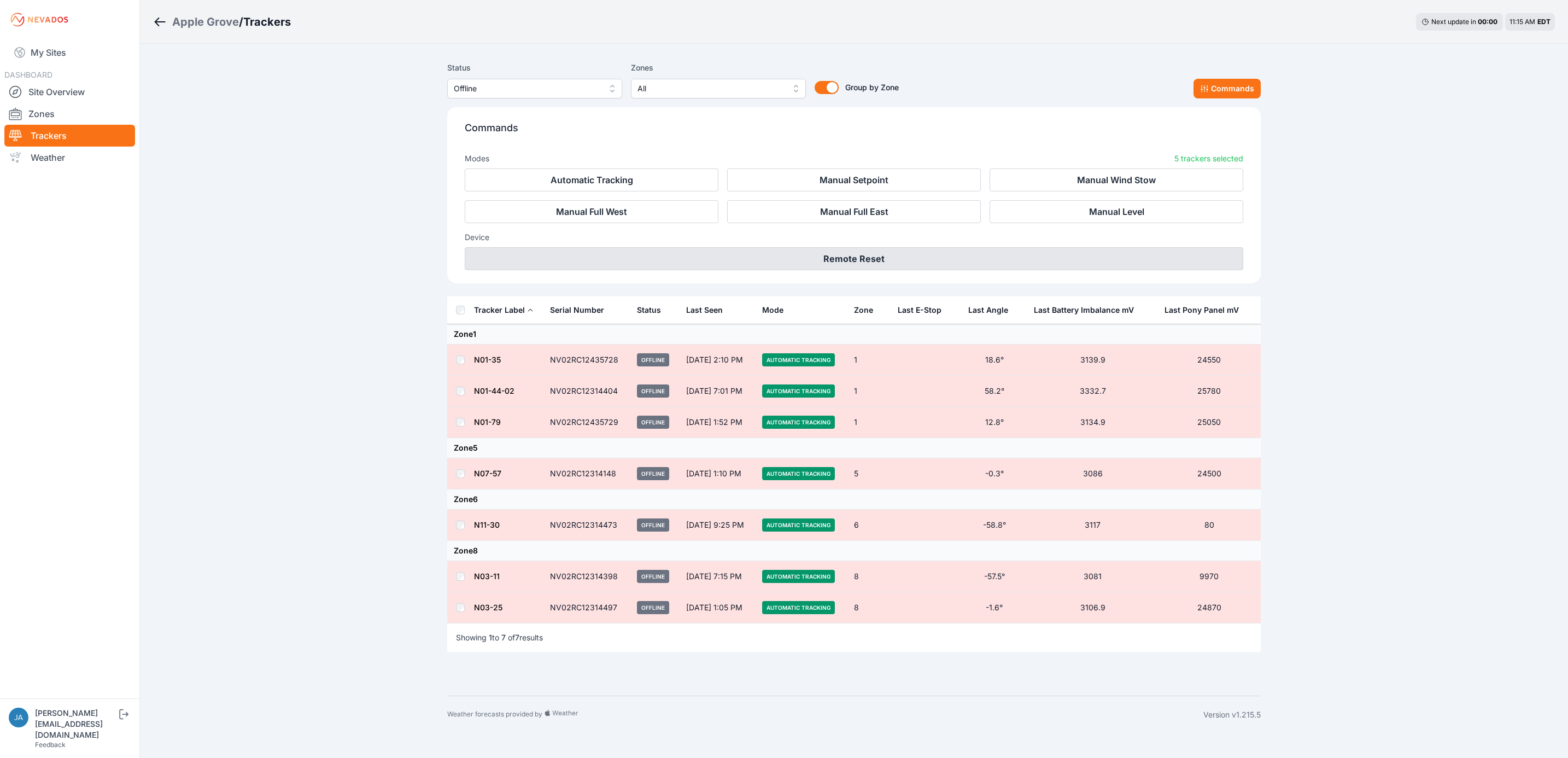
click at [947, 262] on button "Remote Reset" at bounding box center [854, 259] width 779 height 23
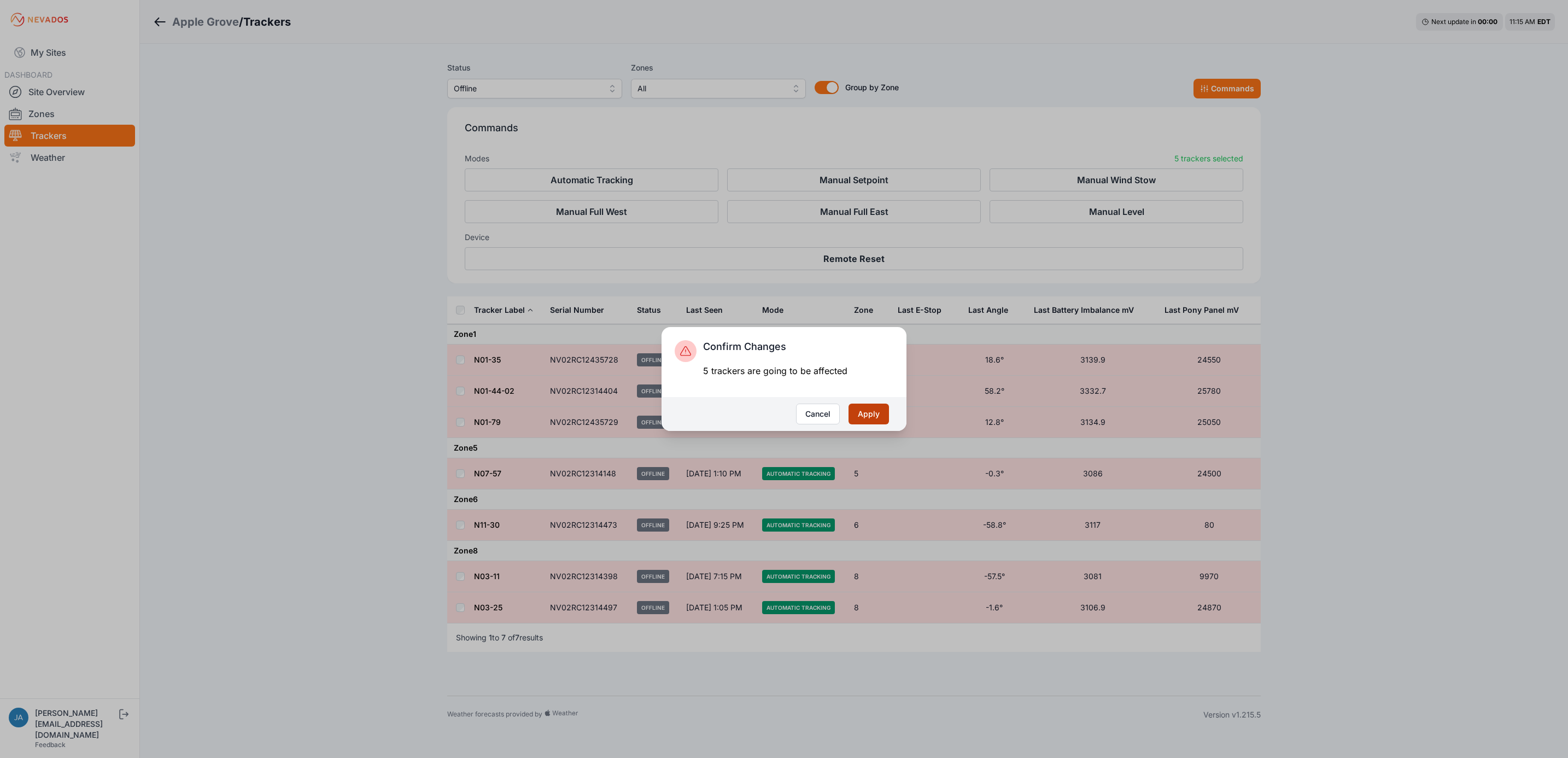
click at [868, 419] on button "Apply" at bounding box center [869, 414] width 41 height 21
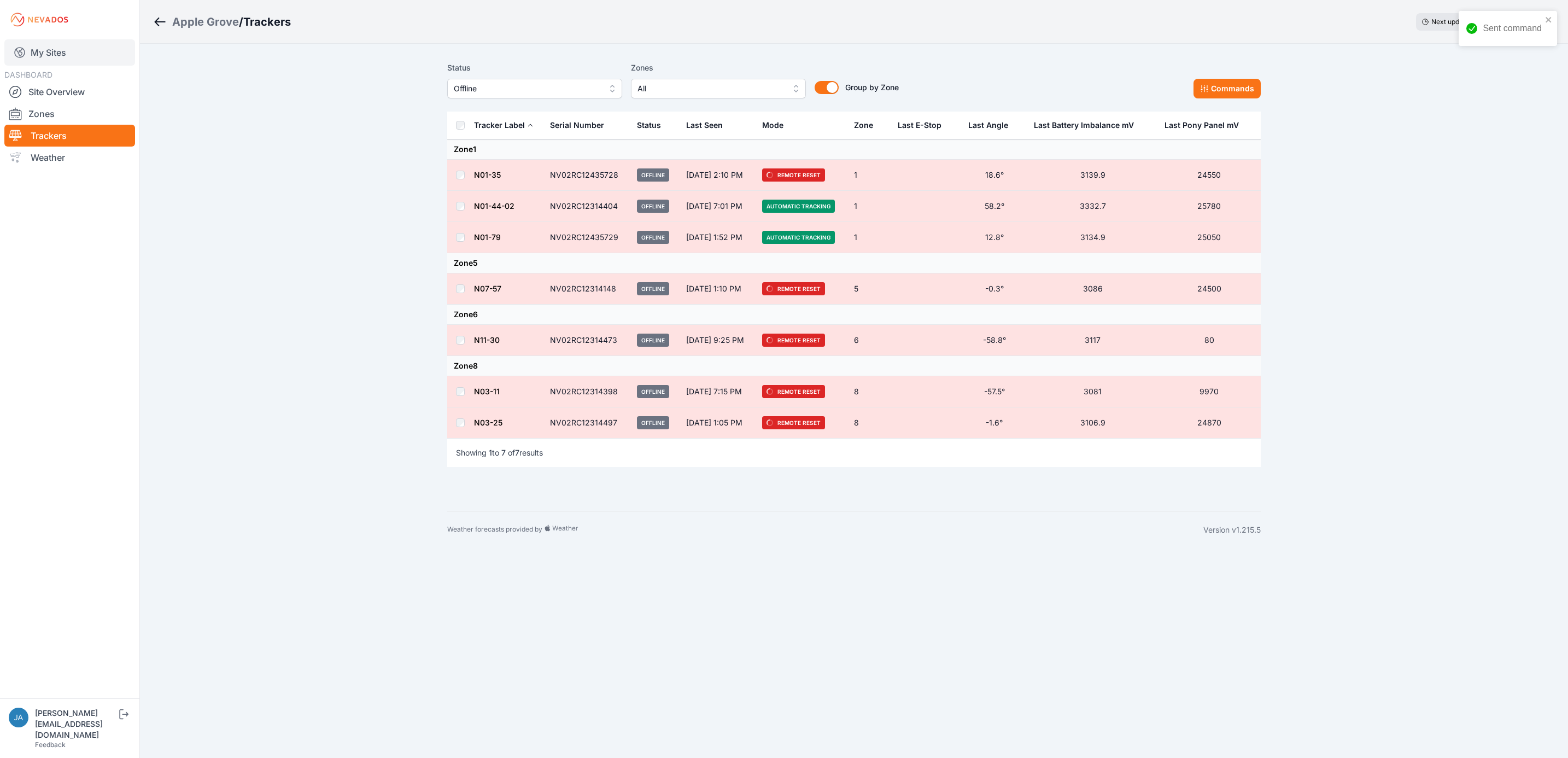
click at [106, 44] on link "My Sites" at bounding box center [69, 52] width 130 height 26
